Goal: Task Accomplishment & Management: Use online tool/utility

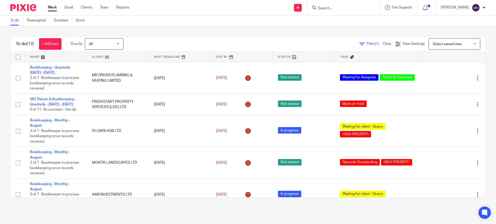
click at [343, 7] on input "Search" at bounding box center [340, 8] width 46 height 5
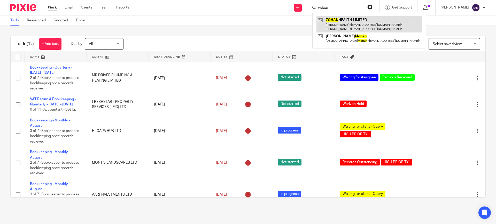
type input "zohan"
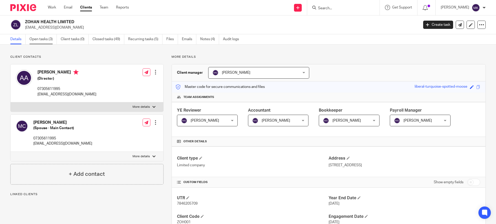
click at [55, 35] on link "Open tasks (3)" at bounding box center [42, 39] width 27 height 10
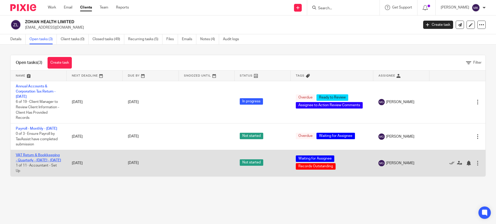
click at [48, 159] on link "VAT Return & Bookkeeping - Quarterly - [DATE] - [DATE]" at bounding box center [38, 158] width 45 height 9
